Goal: Transaction & Acquisition: Purchase product/service

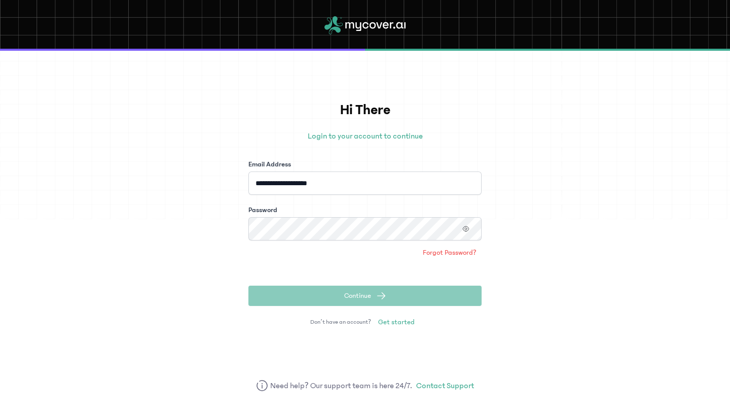
type input "**********"
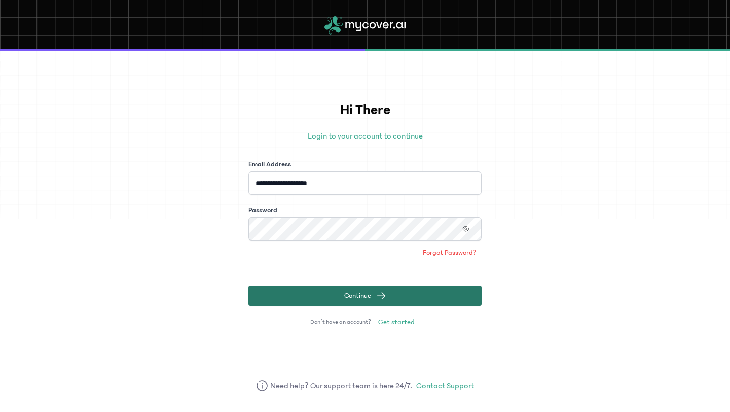
click at [381, 292] on span "submit" at bounding box center [381, 295] width 10 height 10
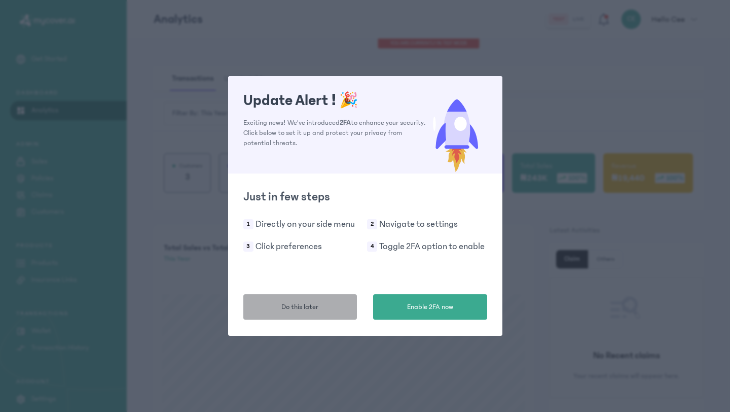
click at [308, 310] on span "Do this later" at bounding box center [299, 307] width 37 height 11
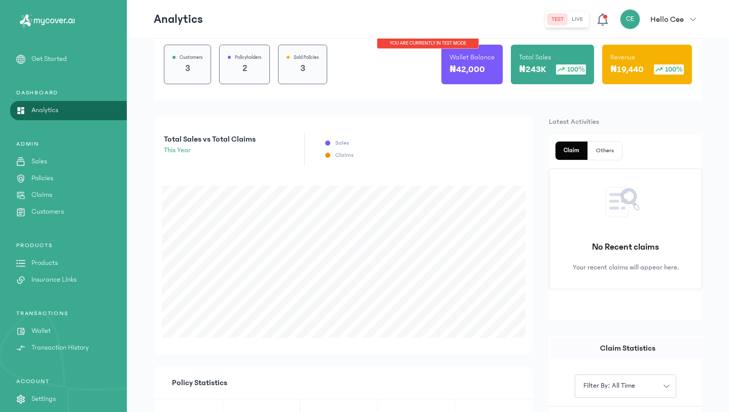
scroll to position [1, 0]
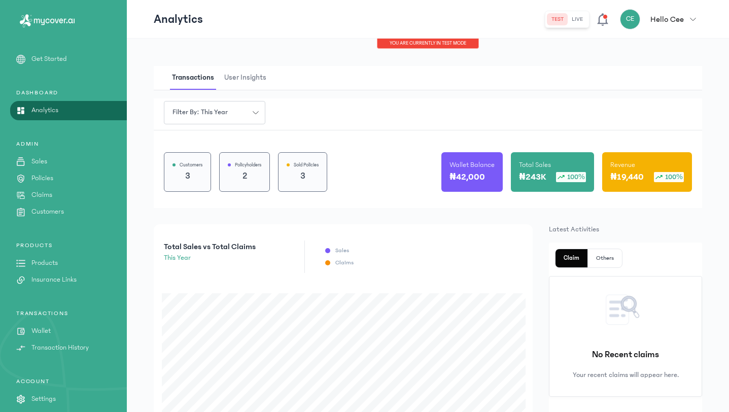
click at [49, 197] on p "Claims" at bounding box center [41, 195] width 21 height 11
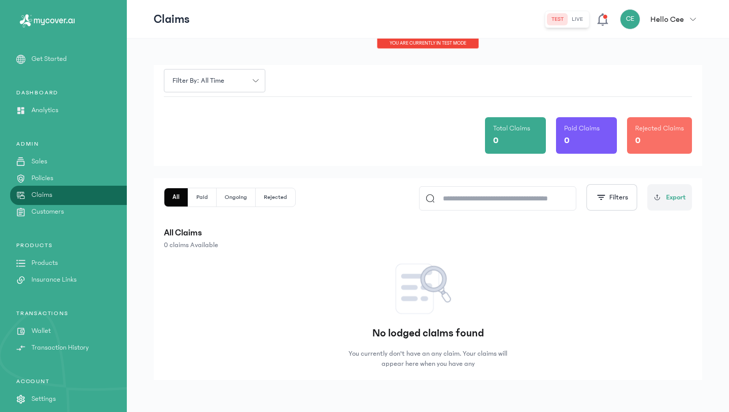
click at [56, 259] on p "Products" at bounding box center [44, 263] width 26 height 11
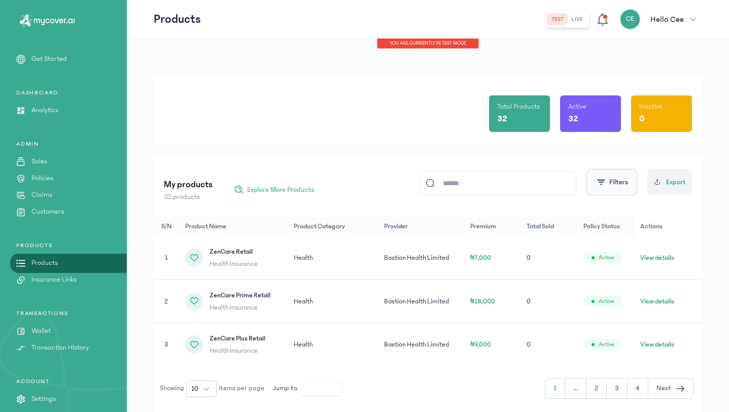
click at [617, 189] on button "Filters" at bounding box center [611, 182] width 51 height 26
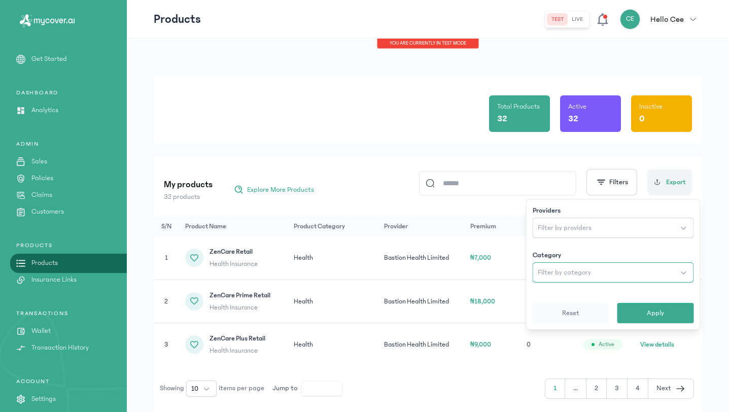
click at [562, 278] on button "Filter by category" at bounding box center [612, 272] width 161 height 20
click at [536, 158] on div "My products 32 products Explore More Products Filters Providers Filter by provi…" at bounding box center [428, 286] width 548 height 261
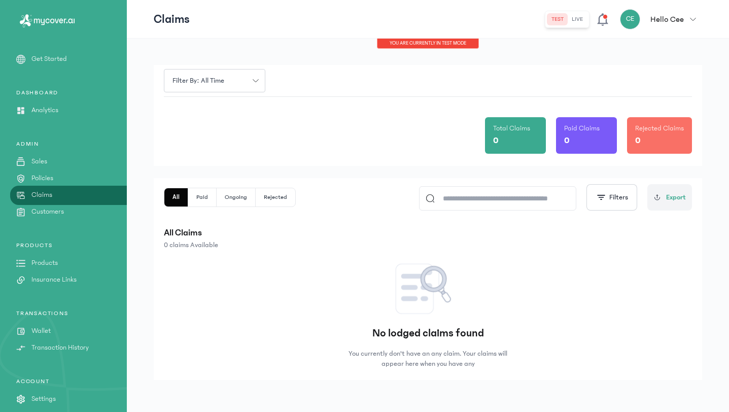
click at [198, 199] on button "Paid" at bounding box center [202, 197] width 28 height 18
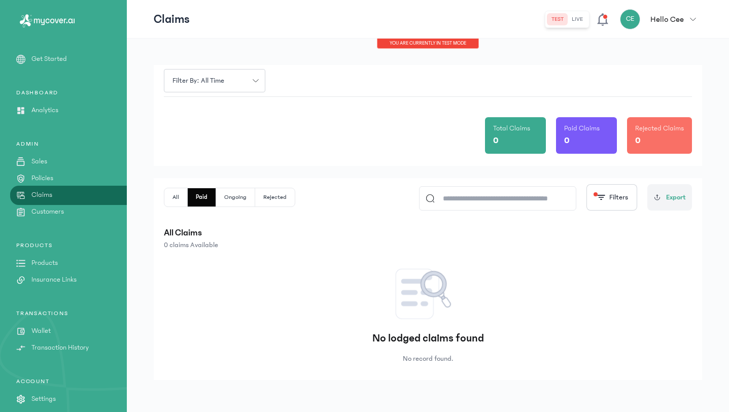
click at [237, 202] on button "Ongoing" at bounding box center [235, 197] width 39 height 18
click at [278, 198] on button "Rejected" at bounding box center [275, 197] width 40 height 18
click at [53, 263] on p "Products" at bounding box center [44, 263] width 26 height 11
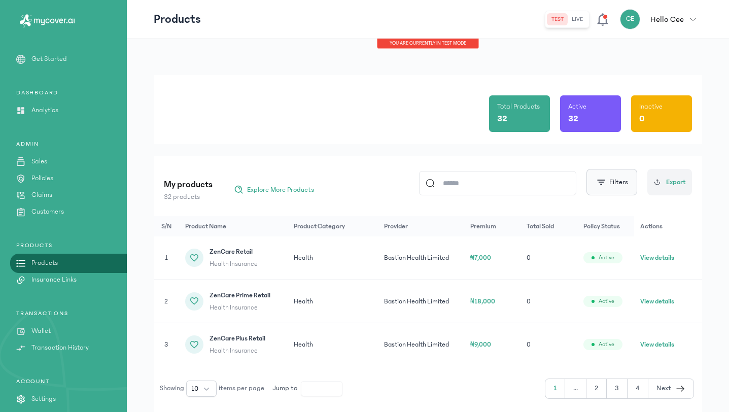
click at [608, 183] on button "Filters" at bounding box center [611, 182] width 51 height 26
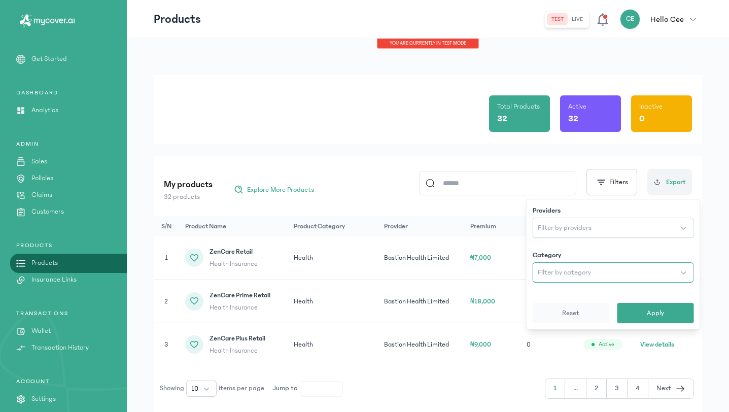
click at [590, 280] on button "Filter by category" at bounding box center [612, 272] width 161 height 20
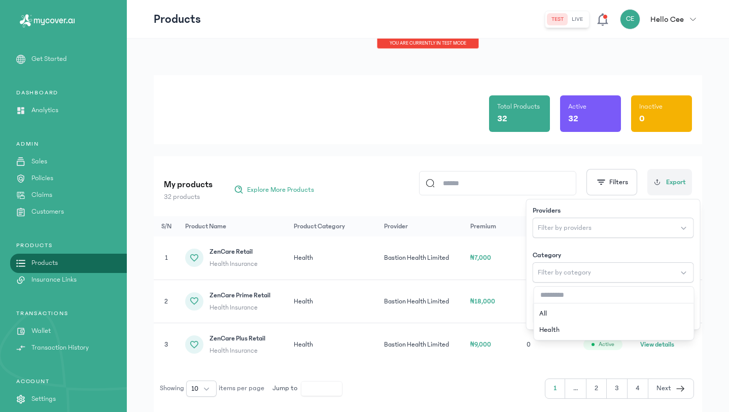
scroll to position [37, 0]
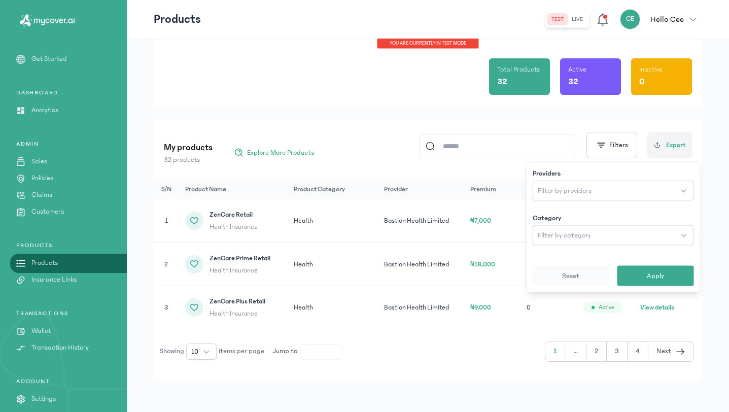
click at [331, 106] on div "Total Products 32 Active 32 Inactive 0" at bounding box center [428, 72] width 528 height 69
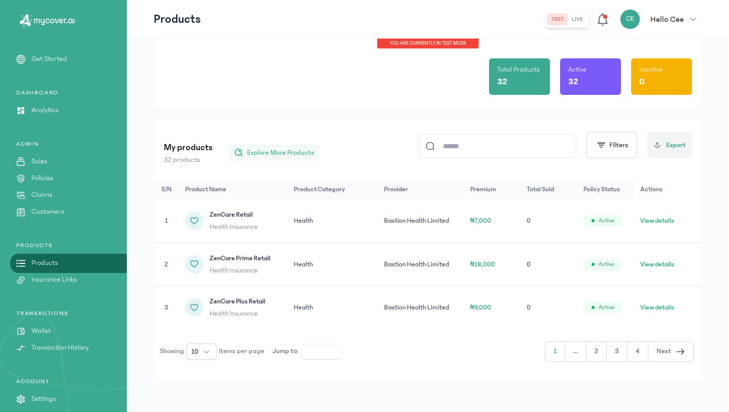
click at [284, 155] on span "Explore More Products" at bounding box center [280, 153] width 67 height 10
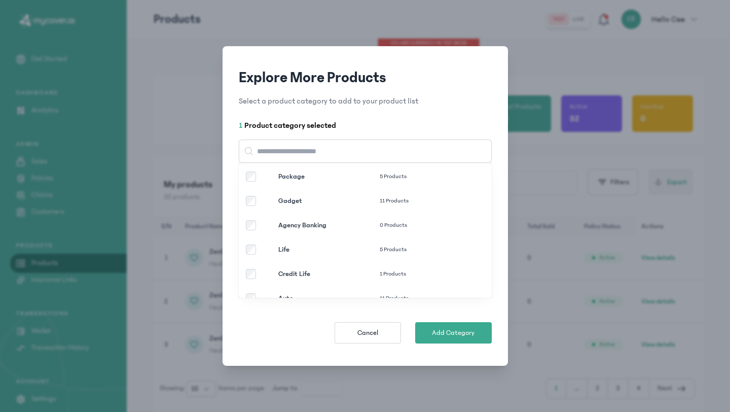
scroll to position [0, 0]
click at [274, 195] on div "Gadget 11 Products" at bounding box center [365, 203] width 253 height 24
click at [464, 334] on span "Add Categories" at bounding box center [453, 333] width 48 height 10
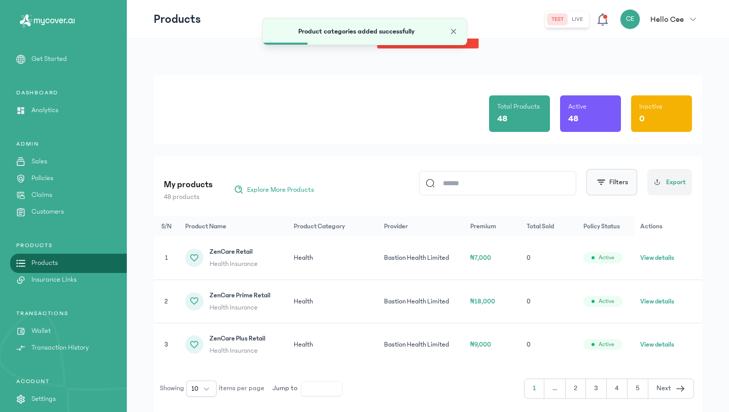
click at [618, 176] on button "Filters" at bounding box center [611, 182] width 51 height 26
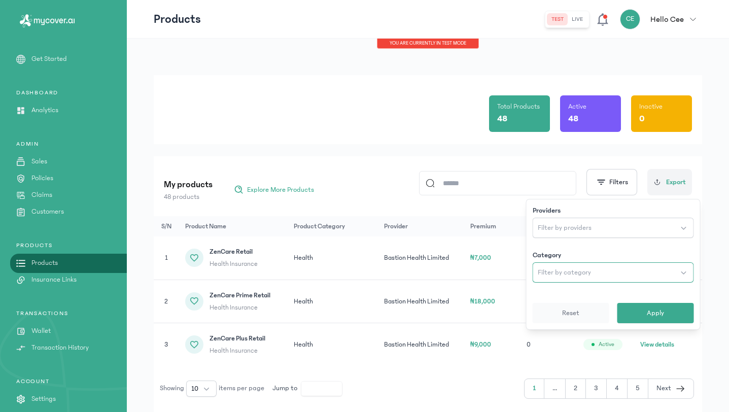
click at [591, 277] on button "Filter by category" at bounding box center [612, 272] width 161 height 20
click at [633, 312] on button "Apply" at bounding box center [655, 313] width 77 height 20
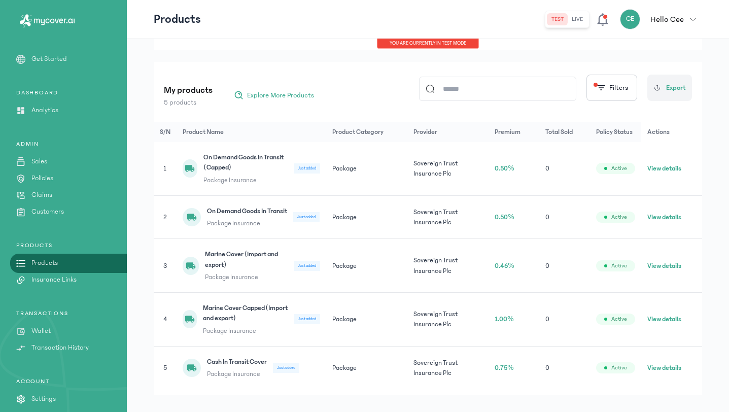
scroll to position [95, 0]
click at [609, 313] on td "Active" at bounding box center [615, 319] width 51 height 54
click at [670, 171] on button "View details" at bounding box center [664, 167] width 34 height 10
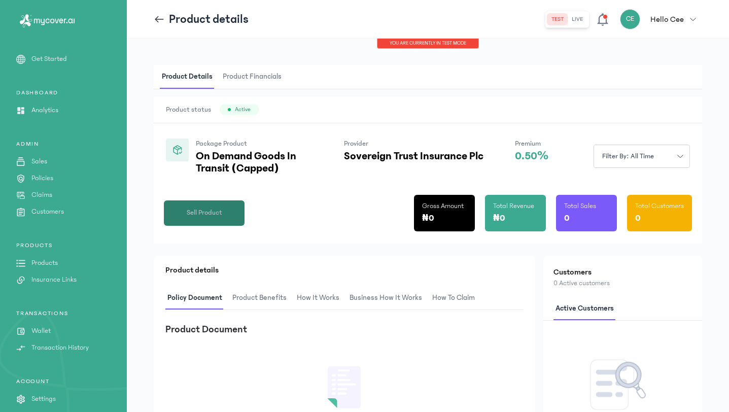
click at [204, 206] on button "Sell Product" at bounding box center [204, 212] width 81 height 25
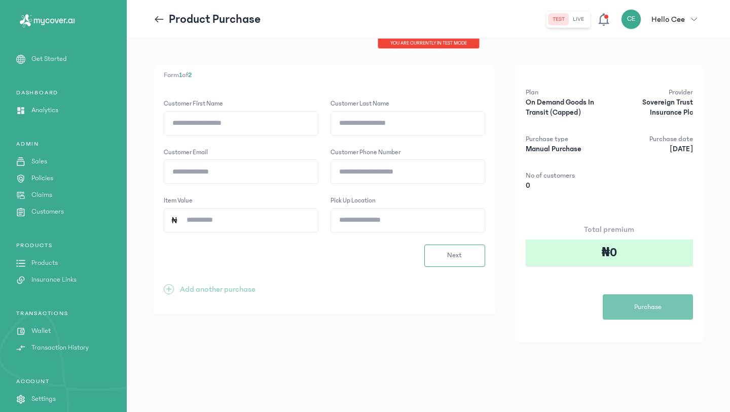
click at [159, 18] on icon at bounding box center [159, 19] width 11 height 11
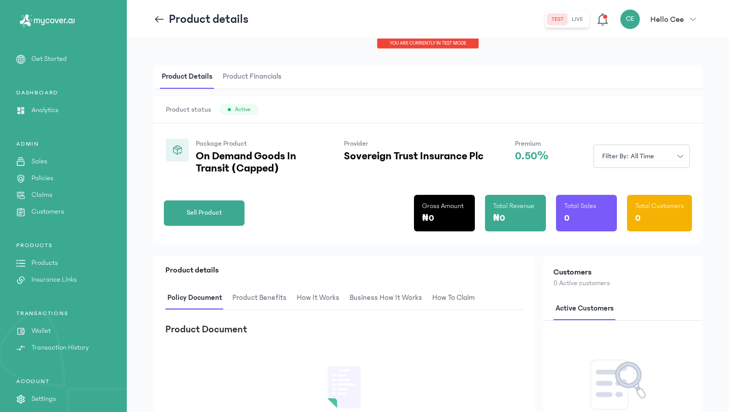
click at [156, 18] on icon at bounding box center [157, 19] width 4 height 7
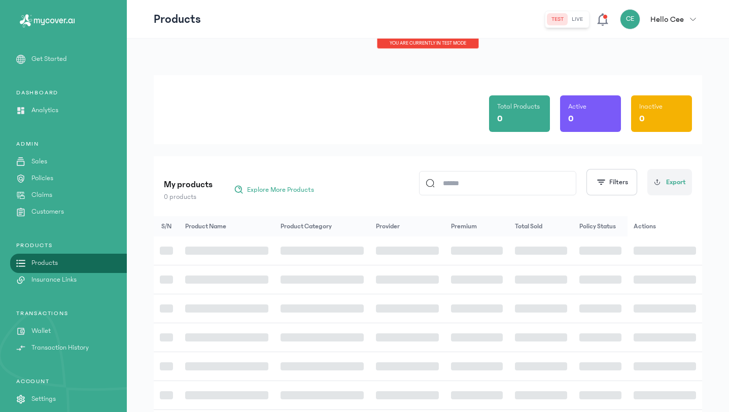
scroll to position [95, 0]
